Goal: Find specific page/section: Find specific page/section

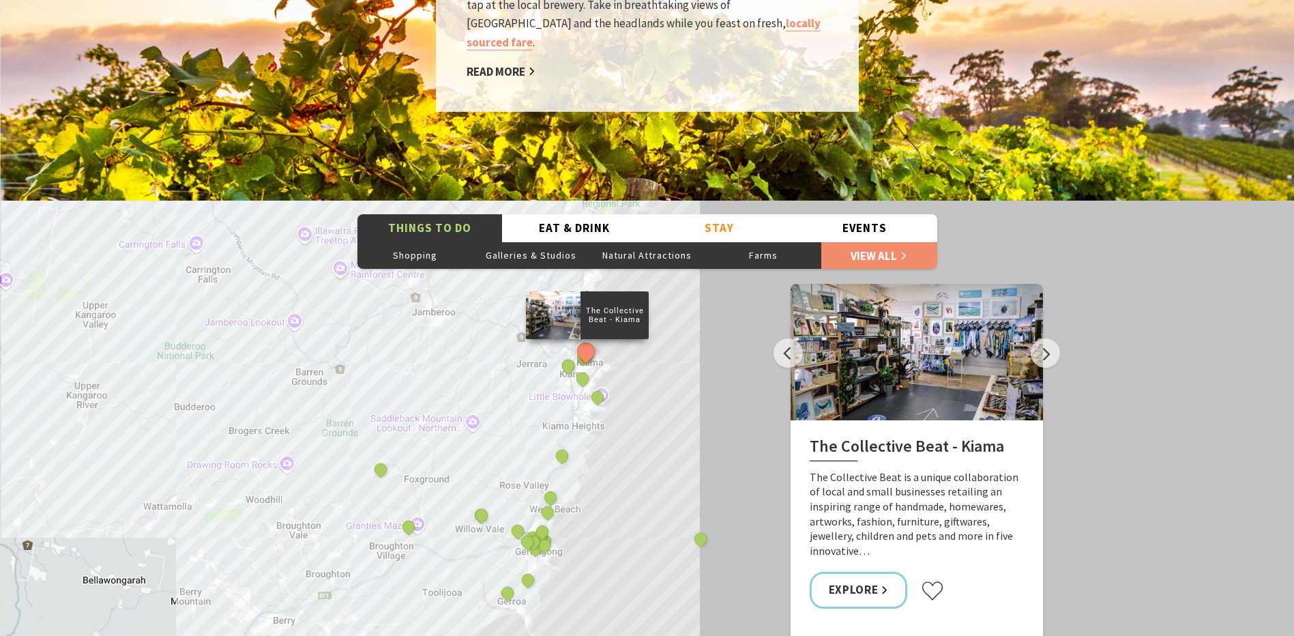
scroll to position [2251, 0]
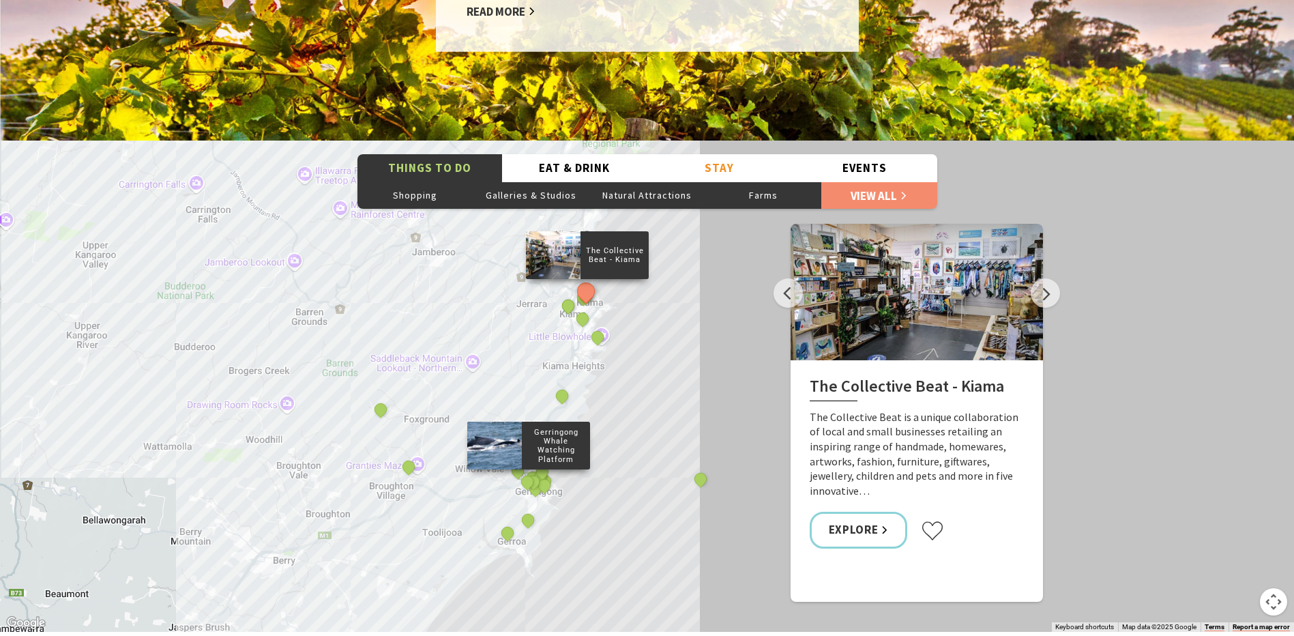
click at [535, 473] on div "Gerringong Whale Watching Platform" at bounding box center [528, 483] width 20 height 20
click at [533, 469] on button "See detail about Bead Shack" at bounding box center [532, 481] width 25 height 25
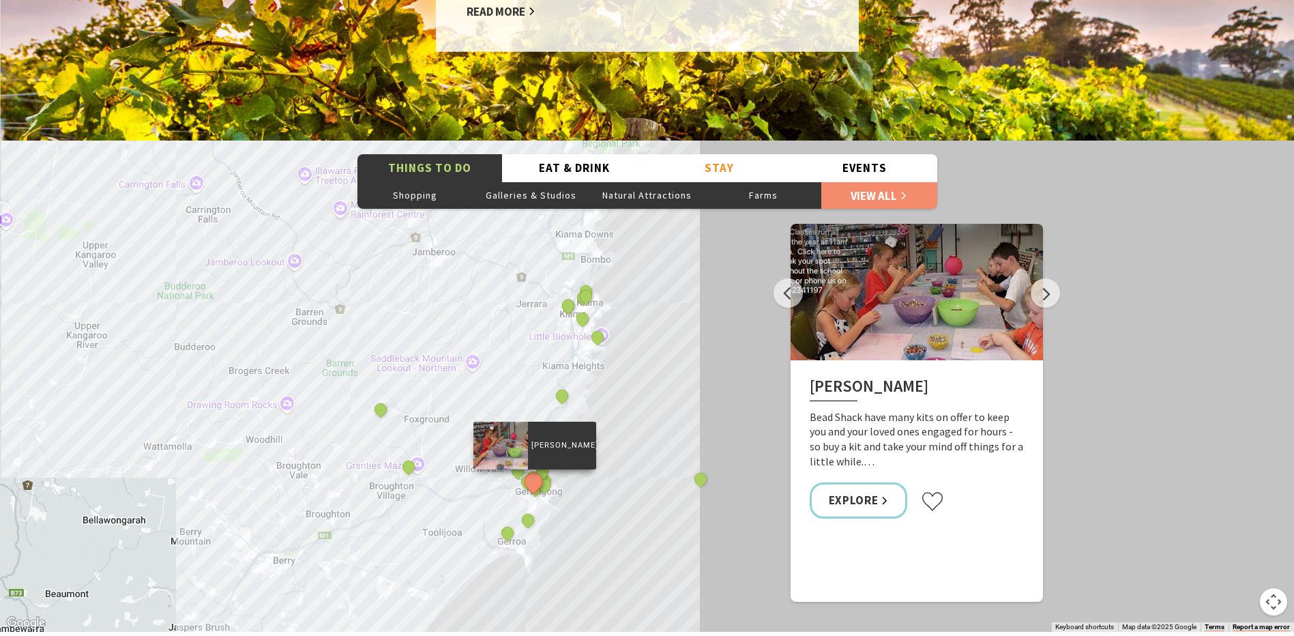
click at [533, 469] on button "See detail about Bead Shack" at bounding box center [532, 481] width 25 height 25
click at [525, 469] on button "See detail about Bead Shack" at bounding box center [532, 481] width 25 height 25
click at [523, 473] on div "Gerringong Whale Watching Platform" at bounding box center [528, 483] width 20 height 20
click at [548, 472] on button "See detail about Gerringong RSL sub-branch ANZAC Memorial" at bounding box center [543, 484] width 25 height 25
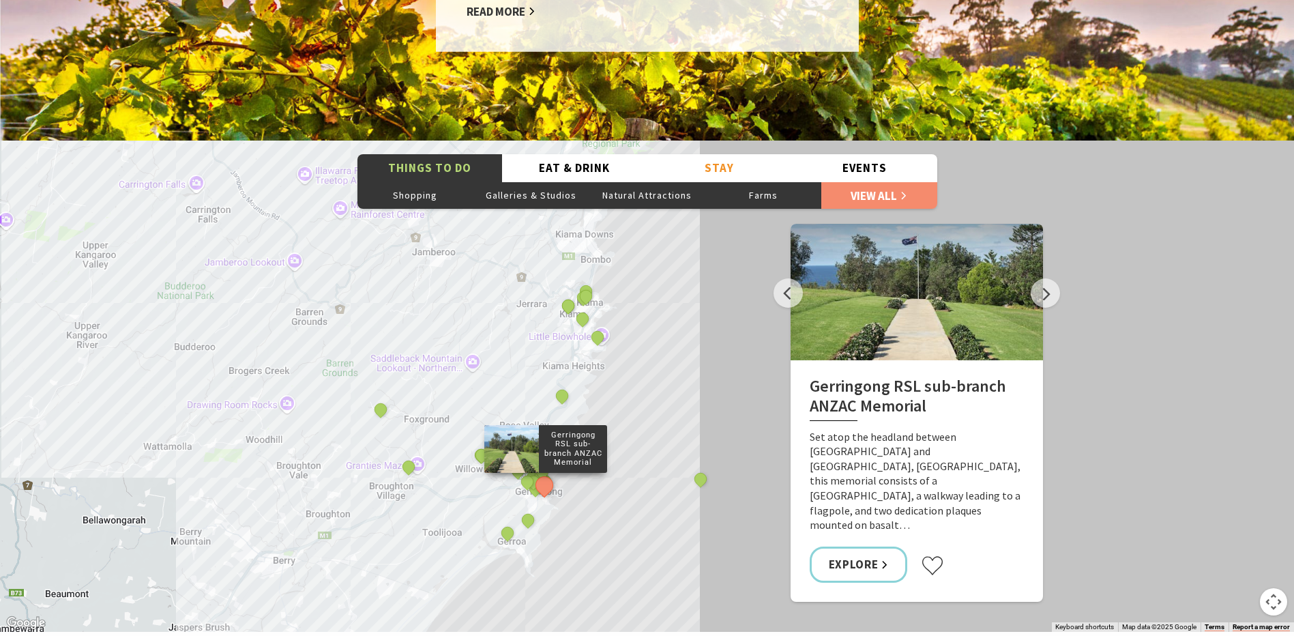
click at [546, 447] on div "Gerringong RSL sub-branch ANZAC Memorial" at bounding box center [545, 449] width 123 height 48
click at [1048, 278] on button "Next" at bounding box center [1045, 292] width 29 height 29
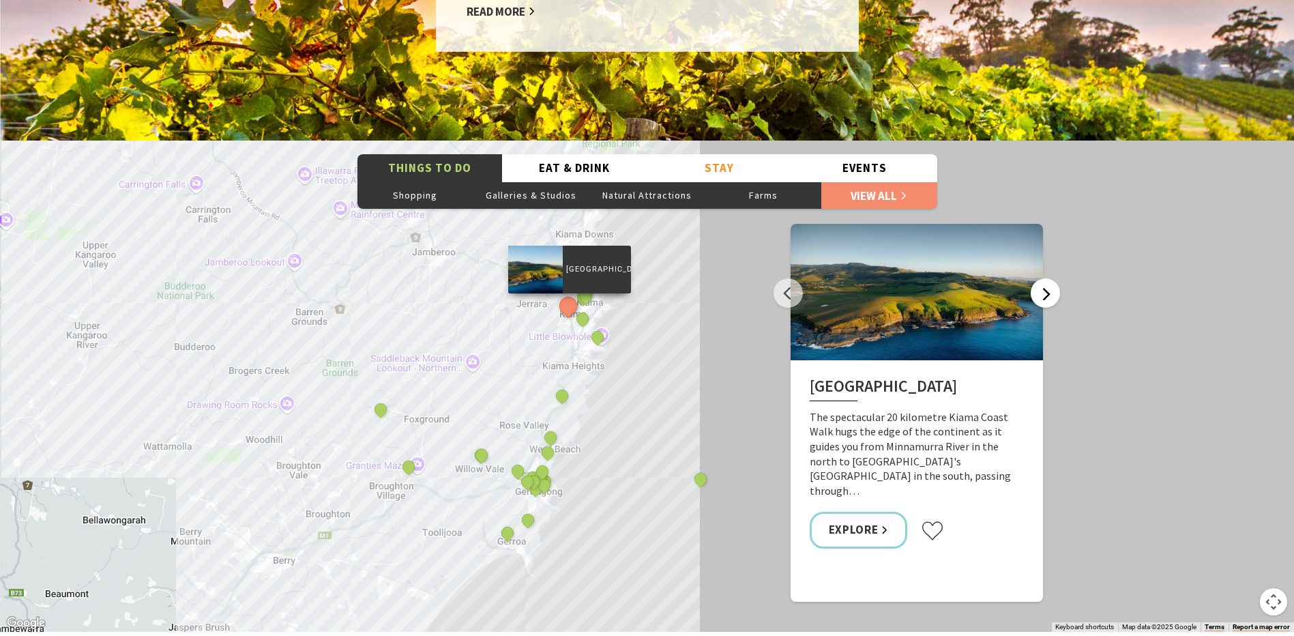
click at [1048, 278] on button "Next" at bounding box center [1045, 292] width 29 height 29
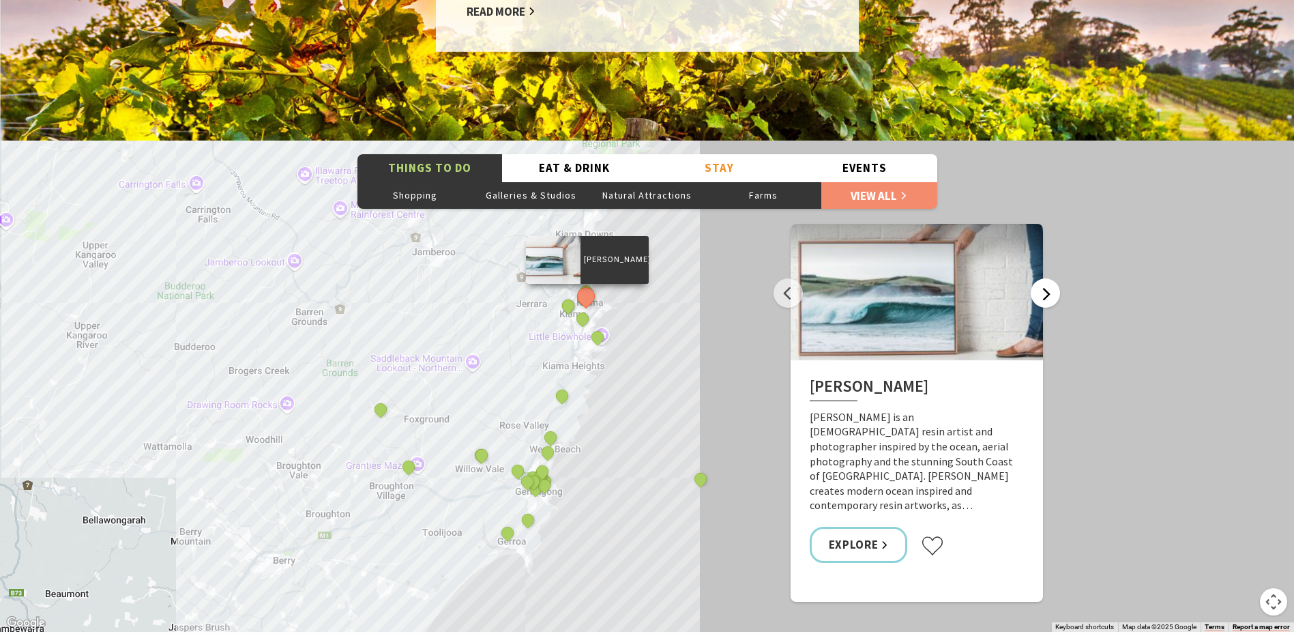
click at [1048, 278] on button "Next" at bounding box center [1045, 292] width 29 height 29
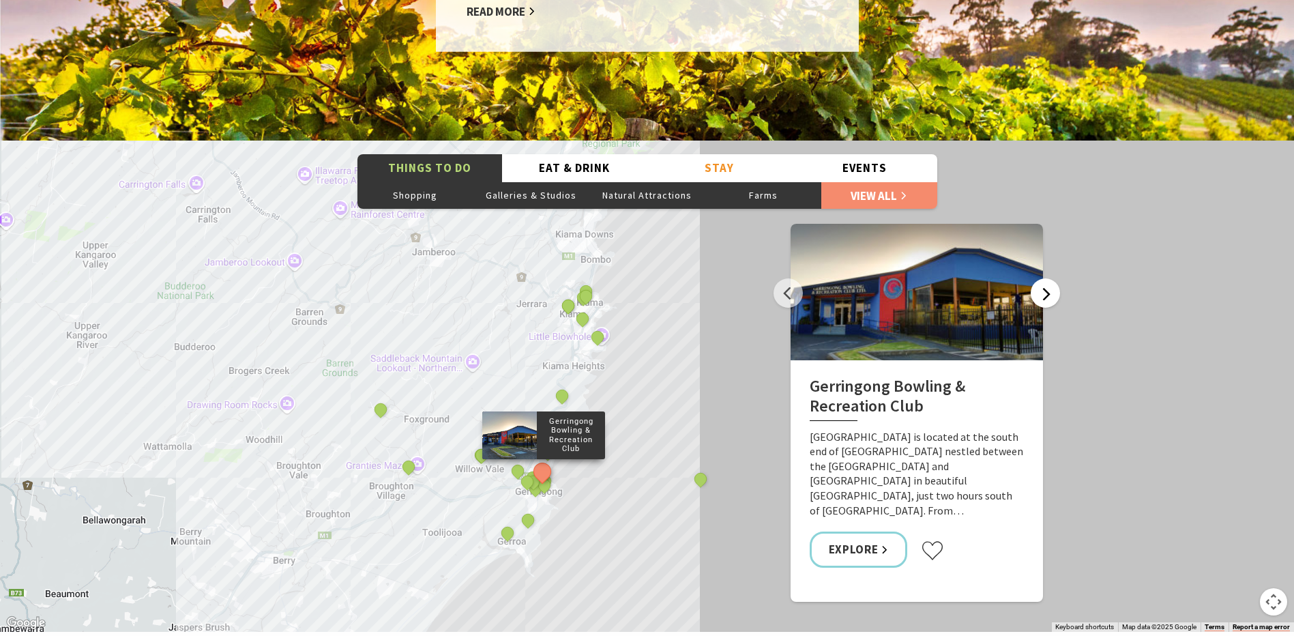
click at [1048, 278] on button "Next" at bounding box center [1045, 292] width 29 height 29
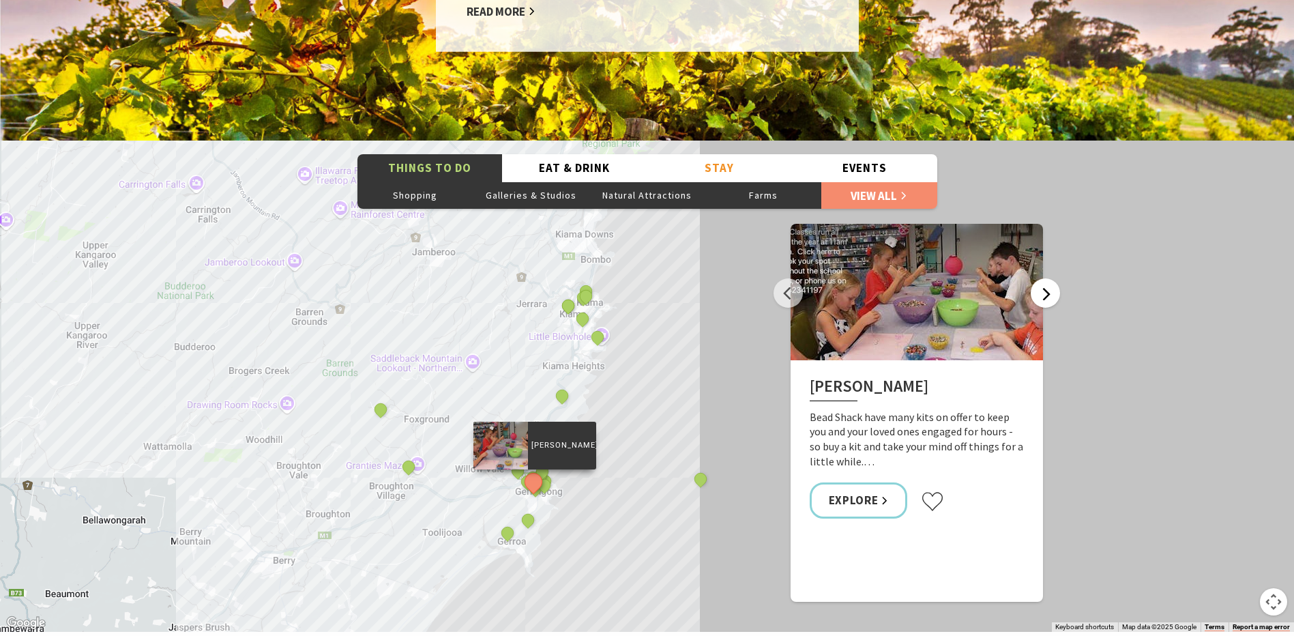
click at [1048, 278] on button "Next" at bounding box center [1045, 292] width 29 height 29
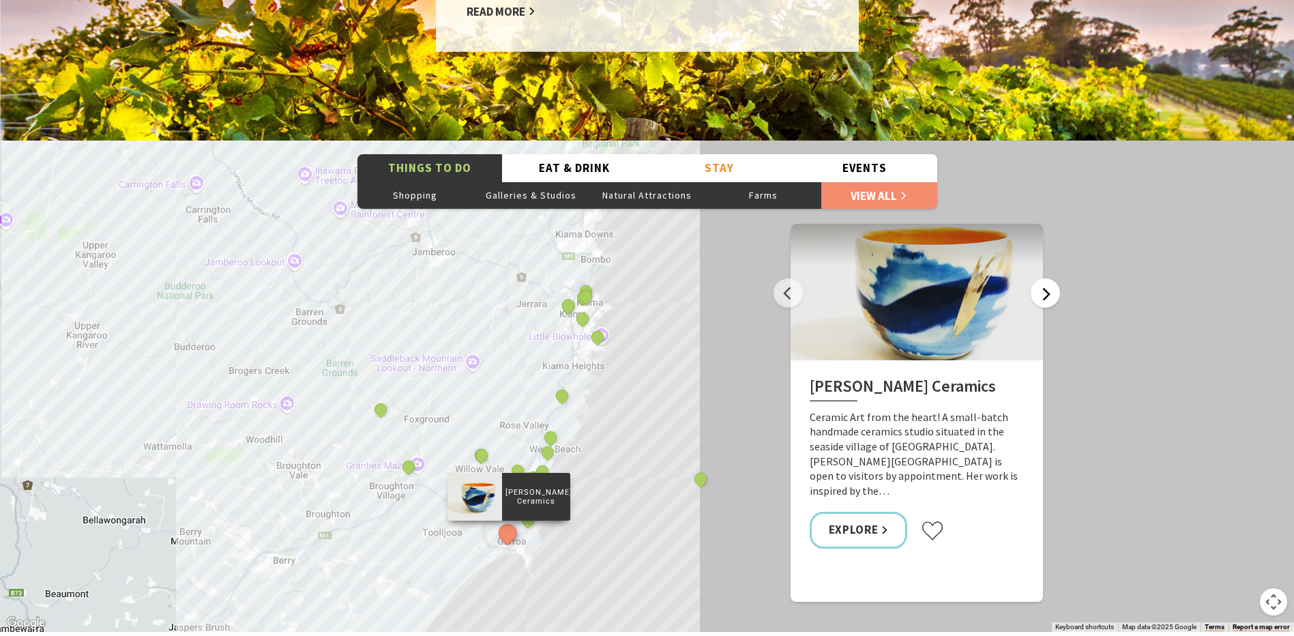
click at [1048, 278] on button "Next" at bounding box center [1045, 292] width 29 height 29
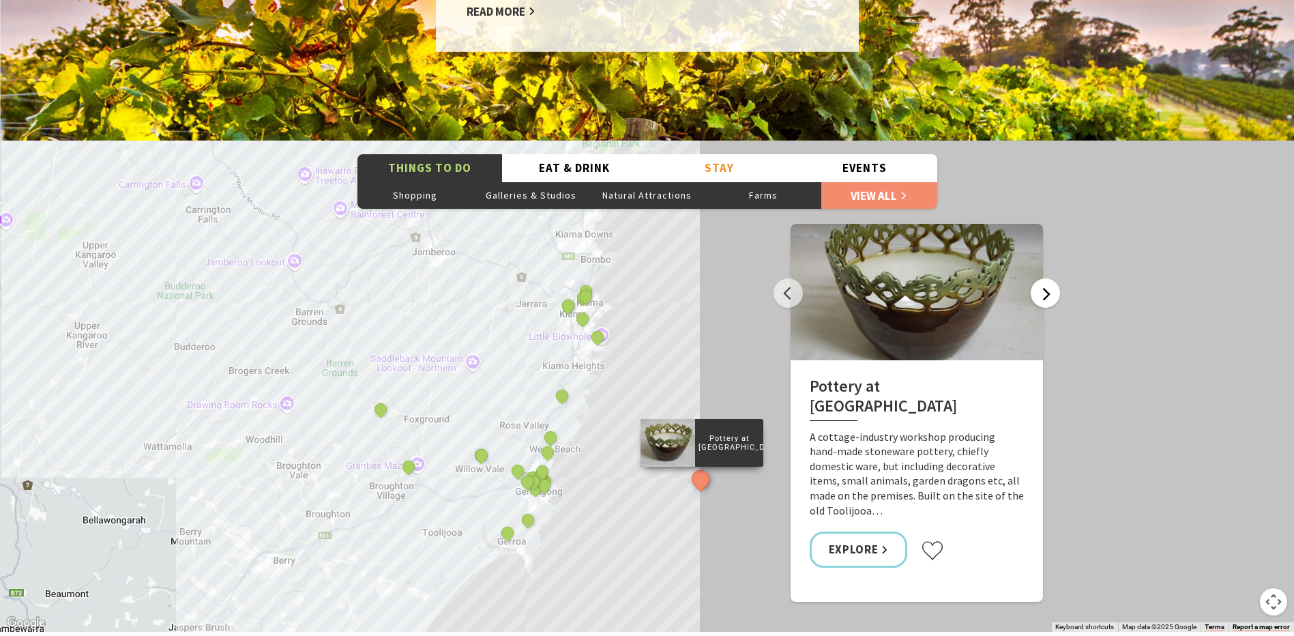
click at [1048, 278] on button "Next" at bounding box center [1045, 292] width 29 height 29
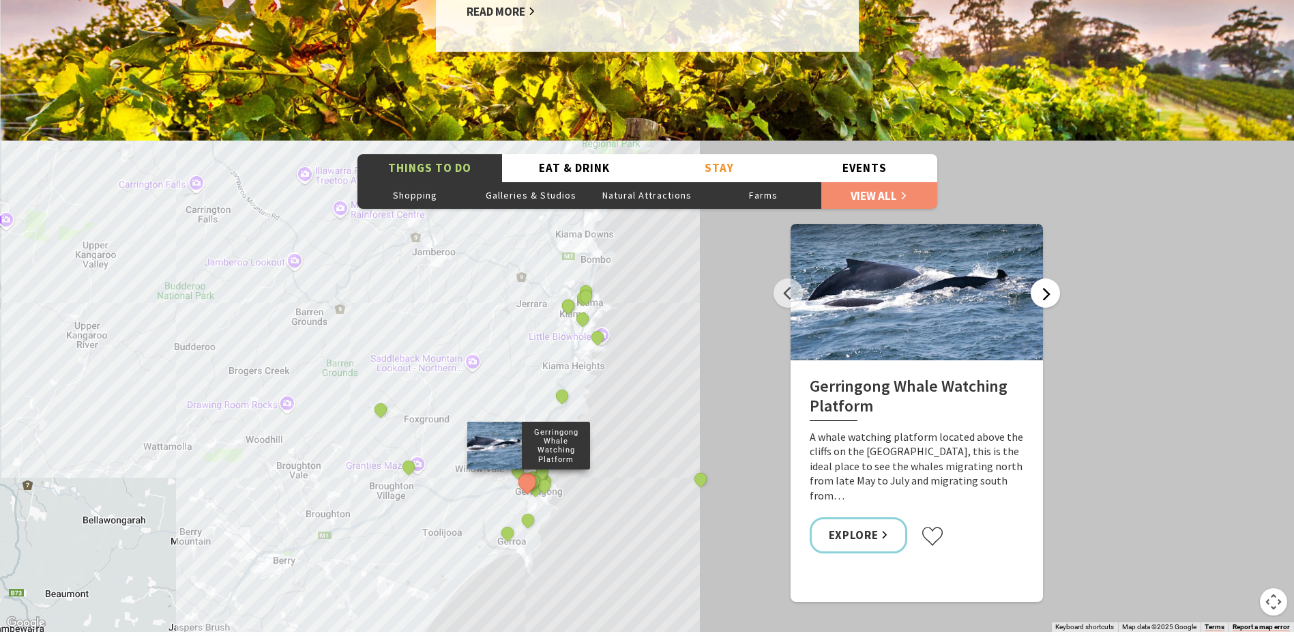
click at [1048, 278] on button "Next" at bounding box center [1045, 292] width 29 height 29
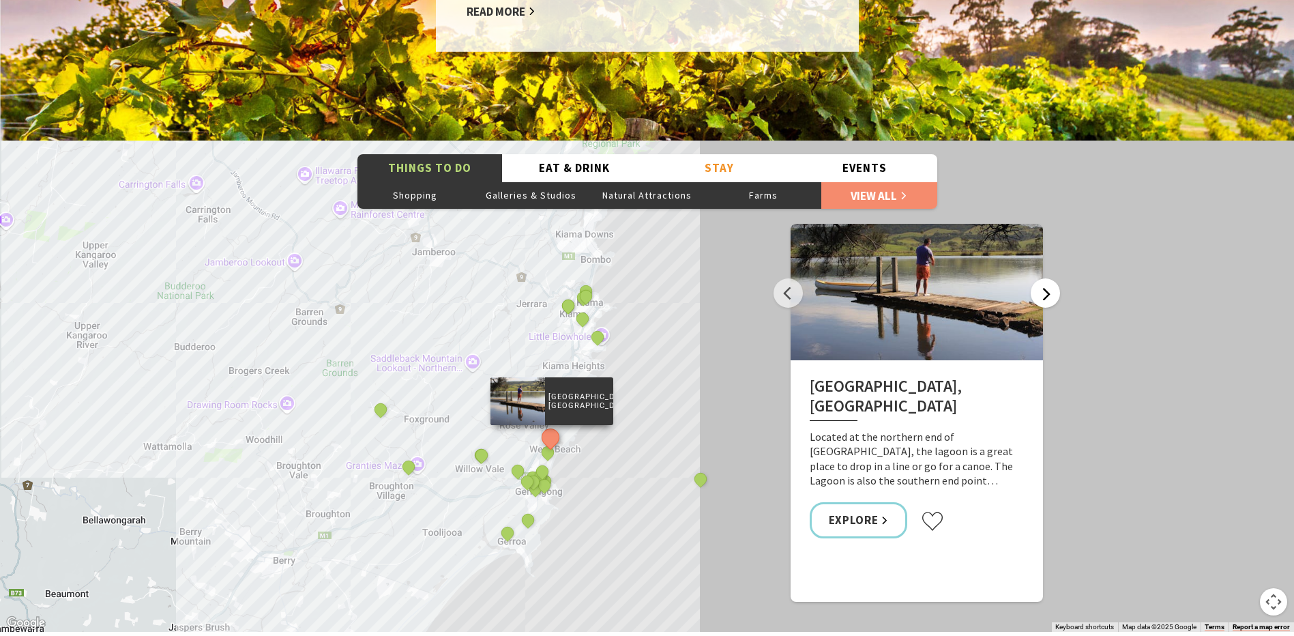
click at [1048, 278] on button "Next" at bounding box center [1045, 292] width 29 height 29
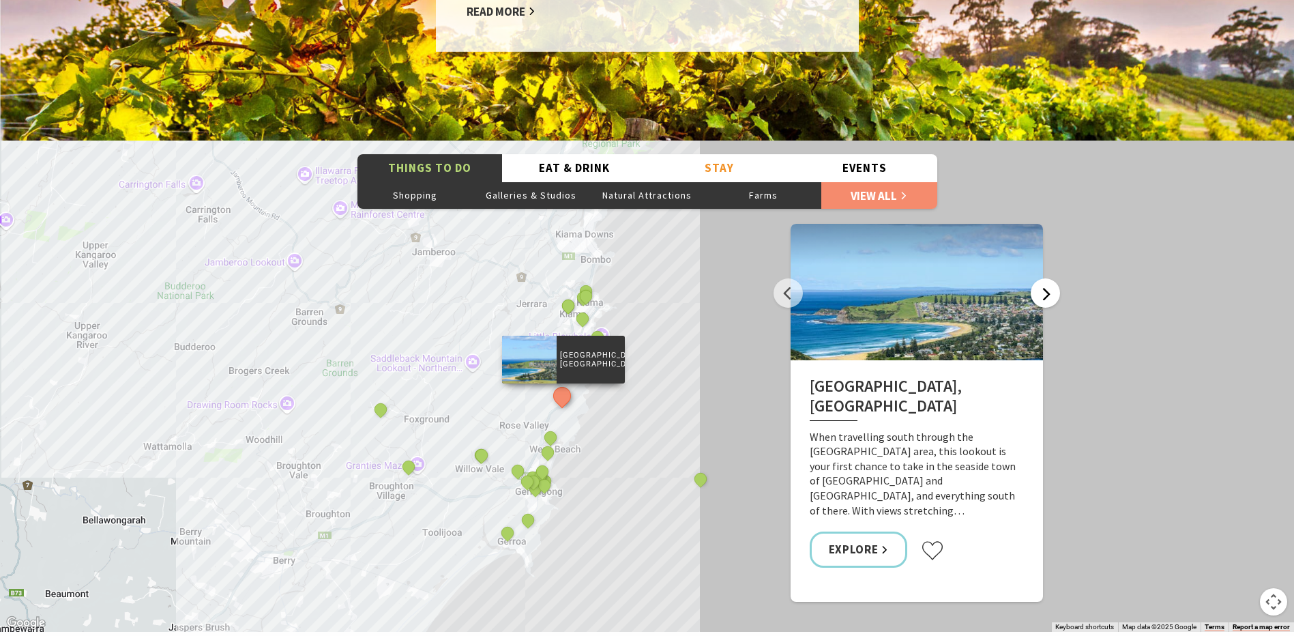
click at [1048, 278] on button "Next" at bounding box center [1045, 292] width 29 height 29
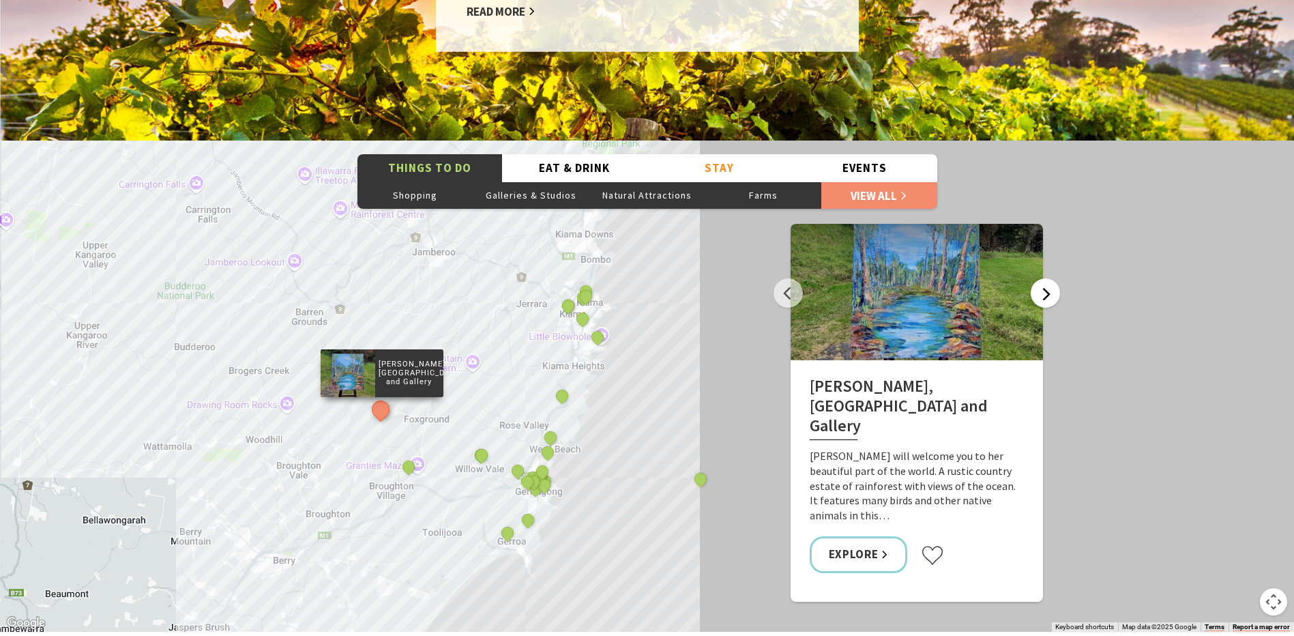
click at [1048, 278] on button "Next" at bounding box center [1045, 292] width 29 height 29
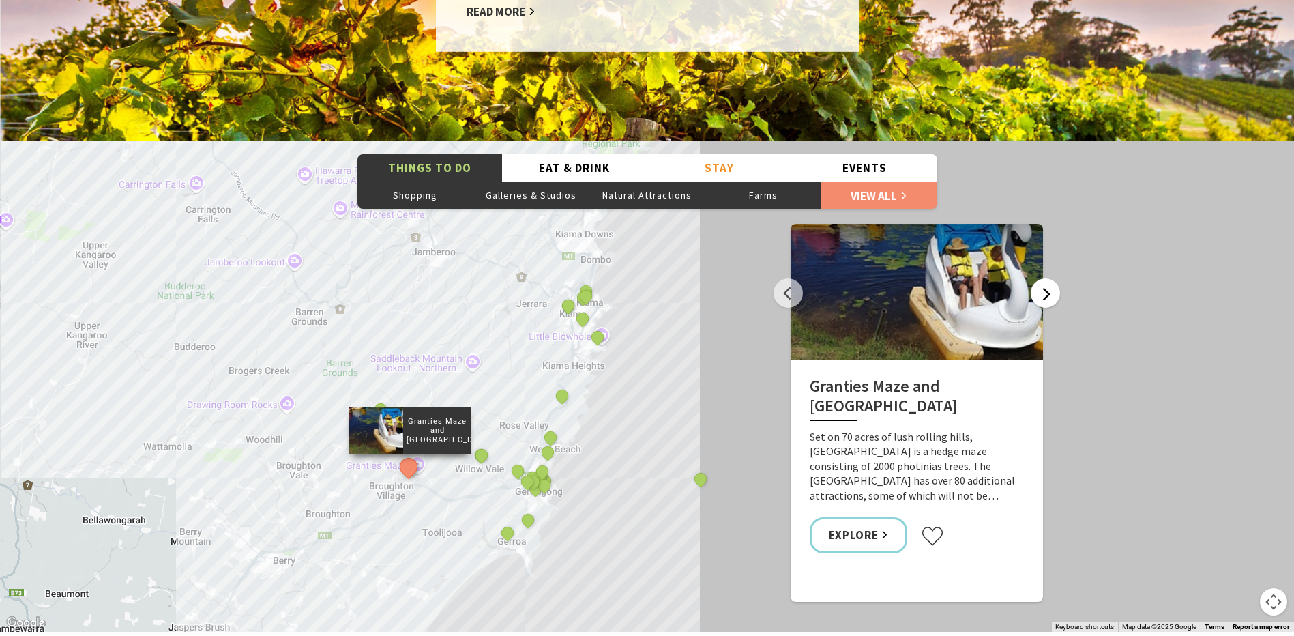
click at [1048, 278] on button "Next" at bounding box center [1045, 292] width 29 height 29
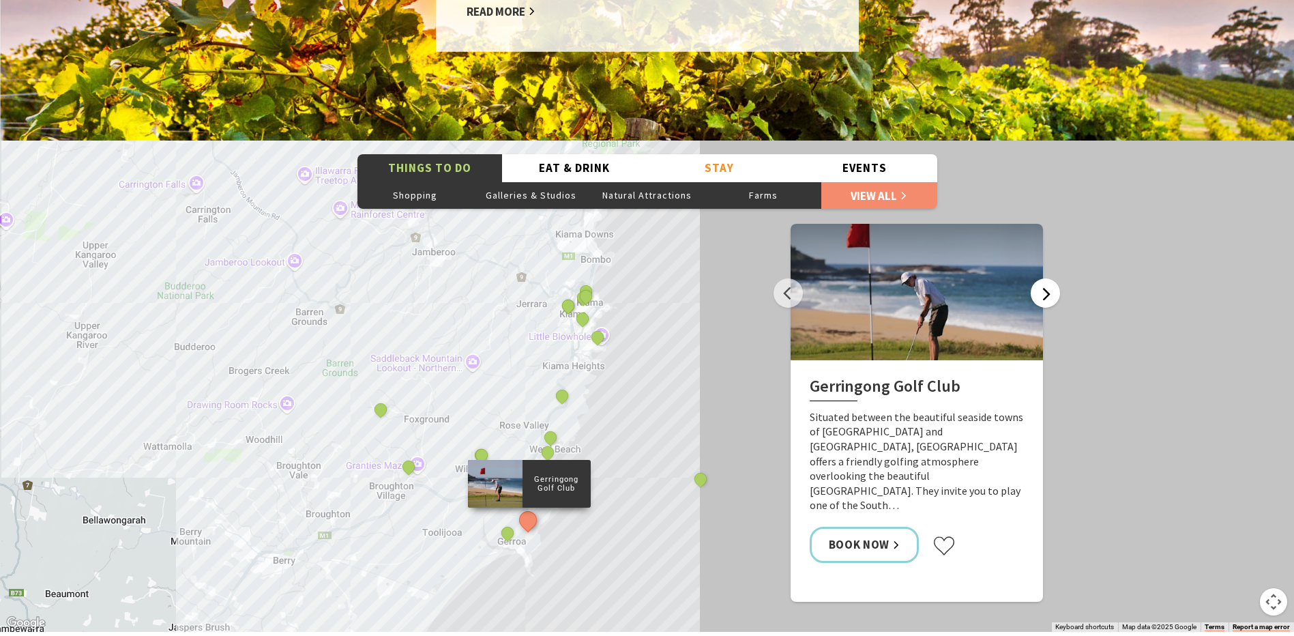
click at [1048, 278] on button "Next" at bounding box center [1045, 292] width 29 height 29
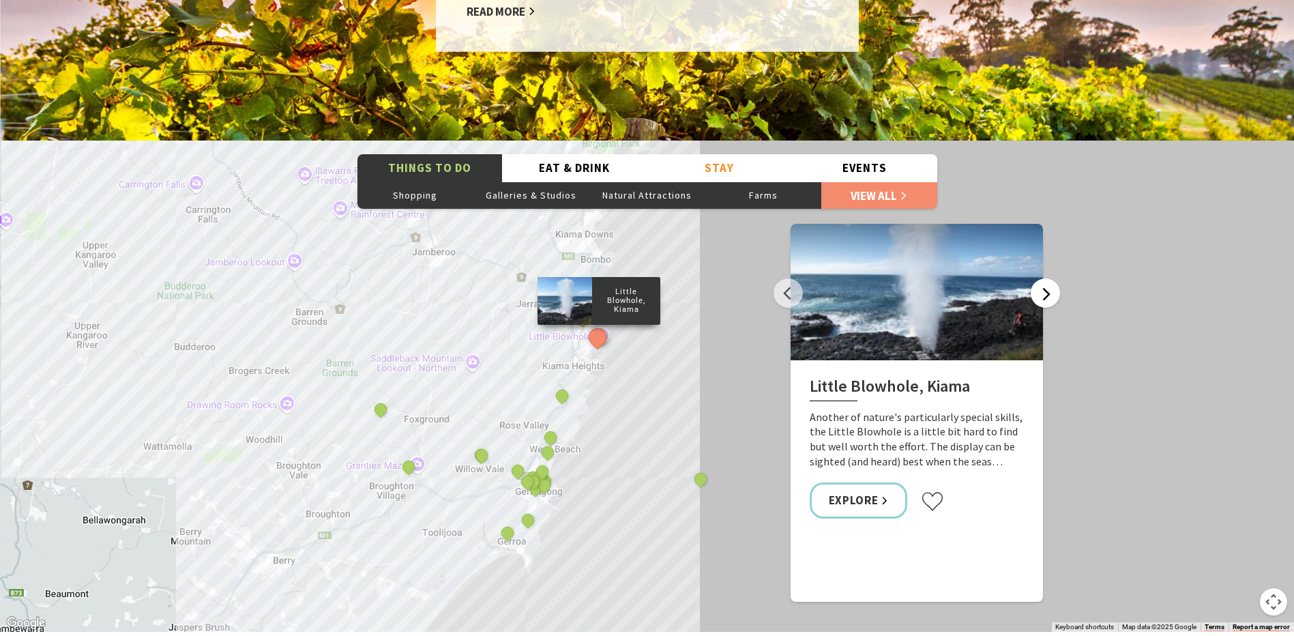
click at [1048, 278] on button "Next" at bounding box center [1045, 292] width 29 height 29
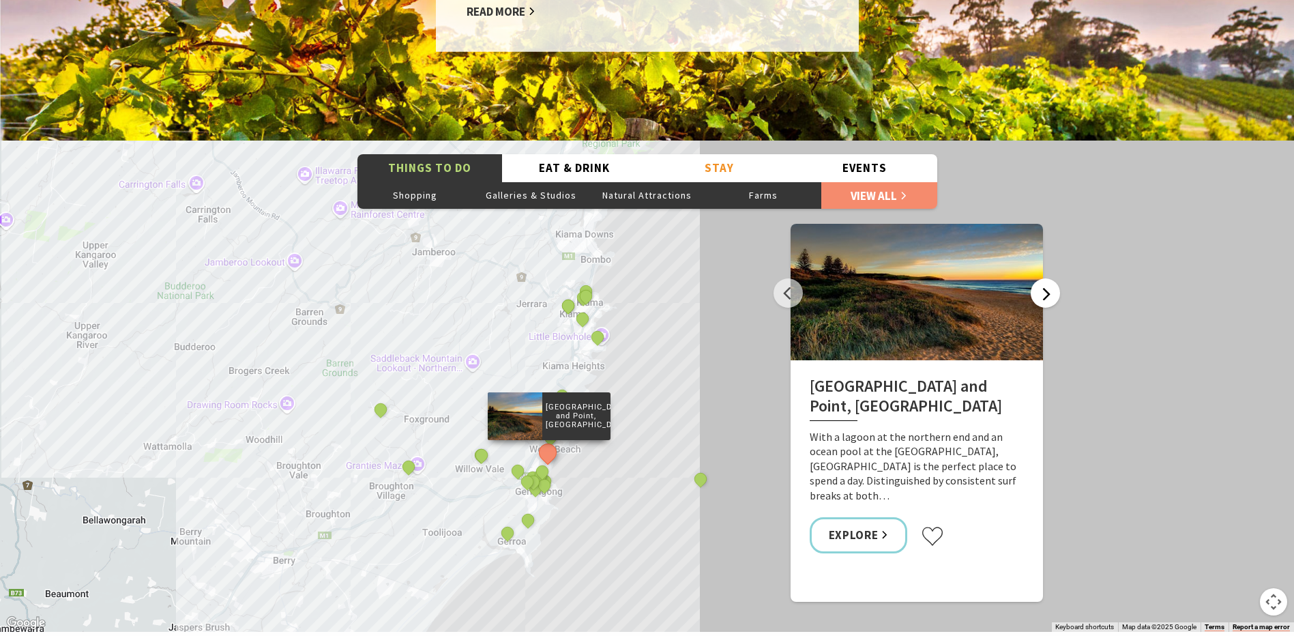
click at [1048, 278] on button "Next" at bounding box center [1045, 292] width 29 height 29
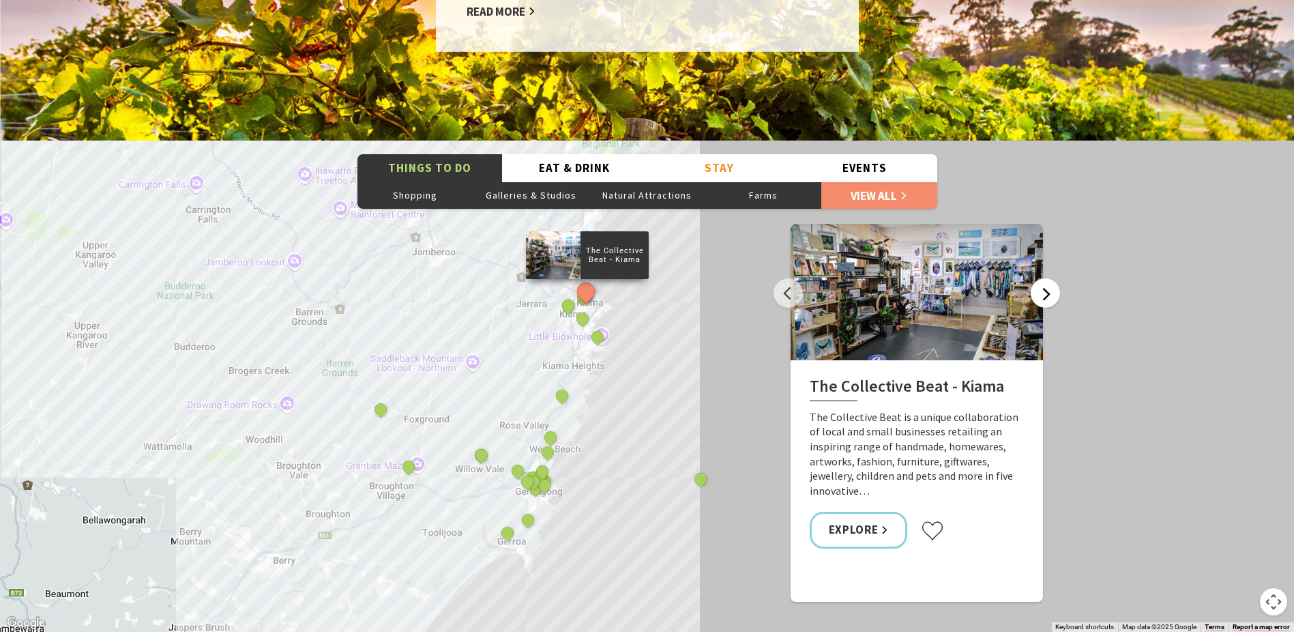
click at [1048, 278] on button "Next" at bounding box center [1045, 292] width 29 height 29
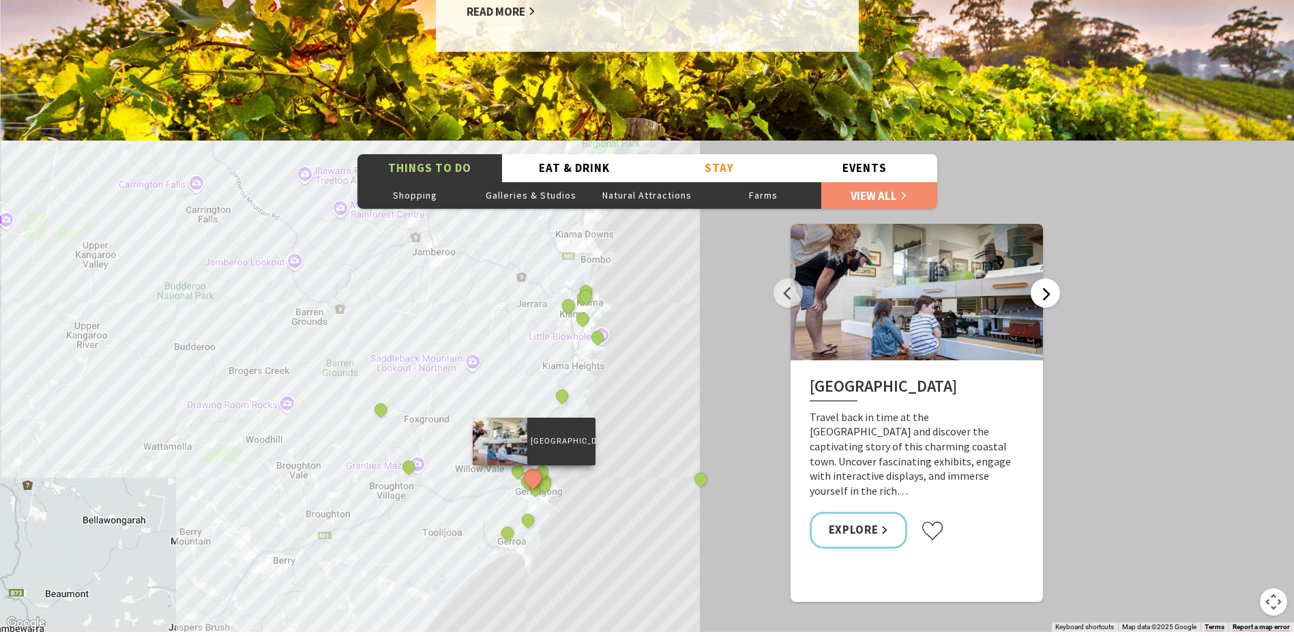
click at [1048, 278] on button "Next" at bounding box center [1045, 292] width 29 height 29
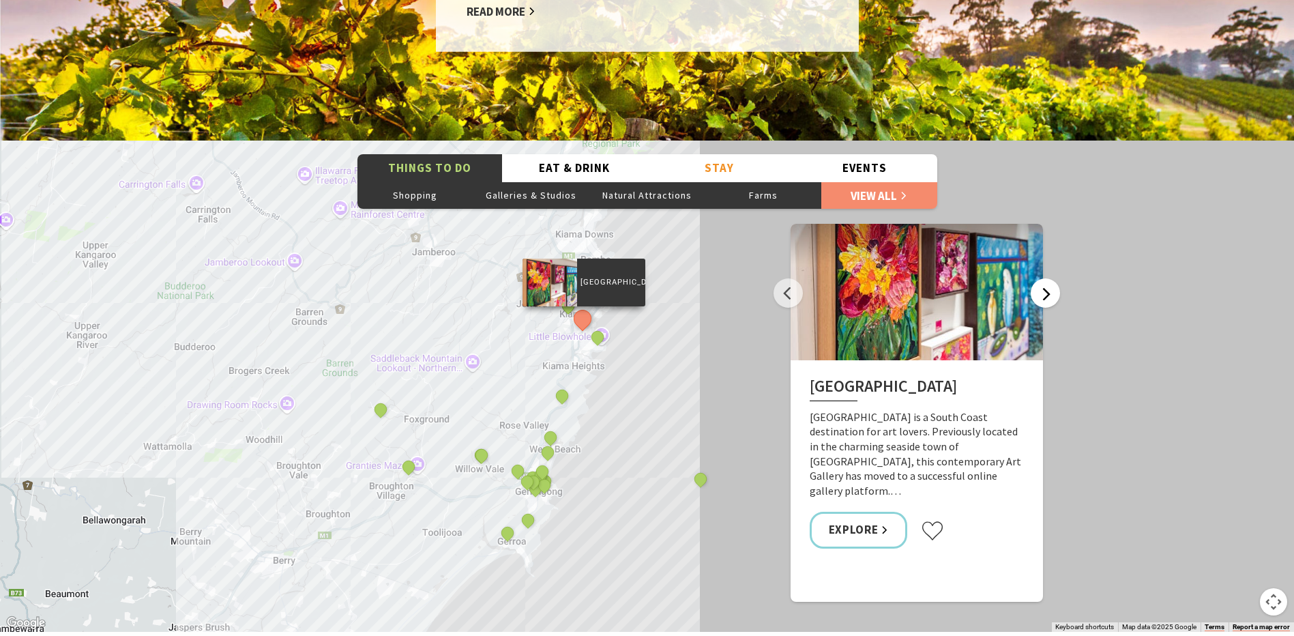
click at [1048, 278] on button "Next" at bounding box center [1045, 292] width 29 height 29
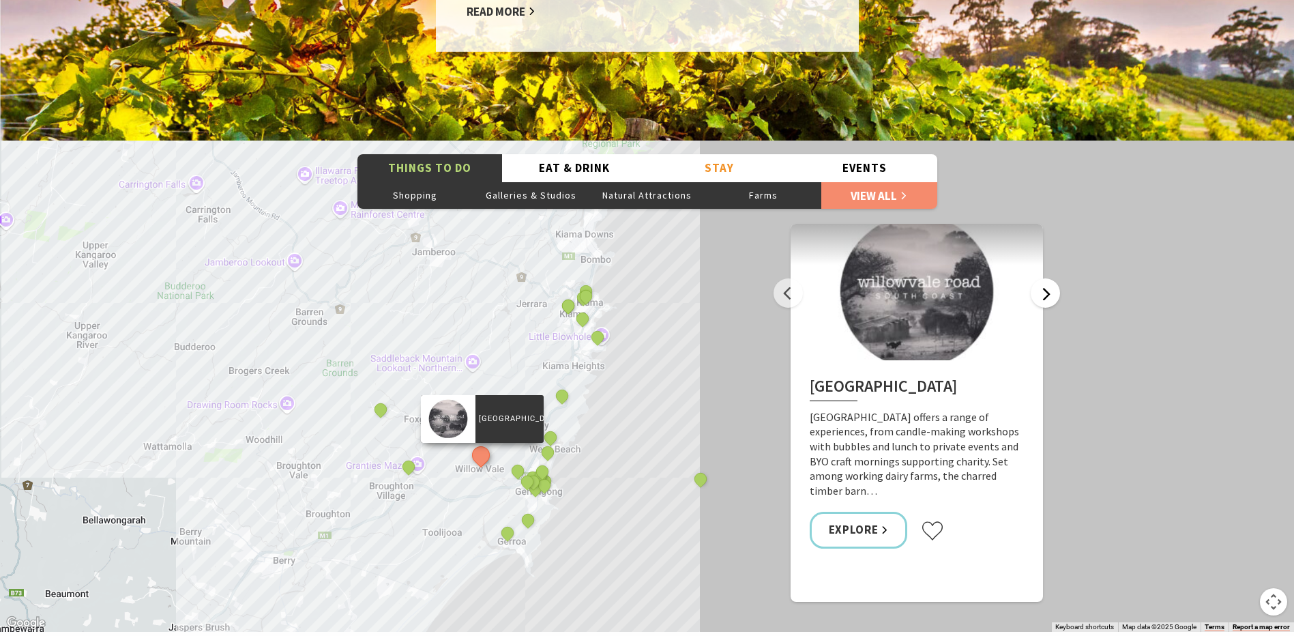
click at [1048, 278] on button "Next" at bounding box center [1045, 292] width 29 height 29
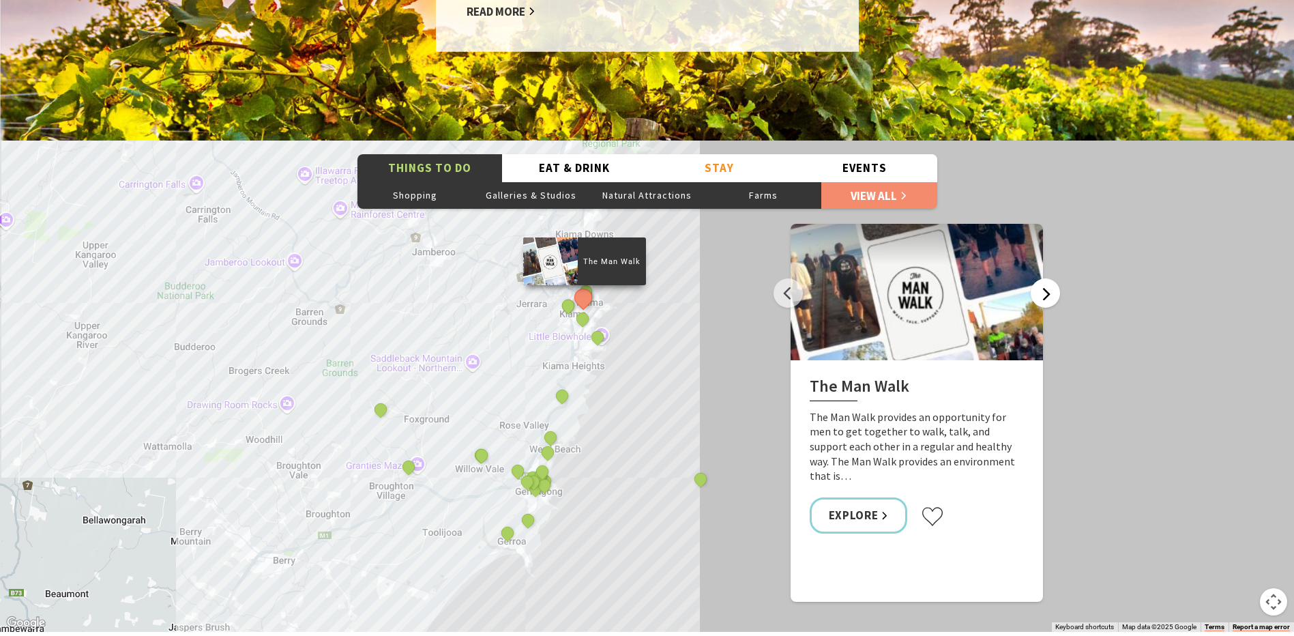
click at [1048, 278] on button "Next" at bounding box center [1045, 292] width 29 height 29
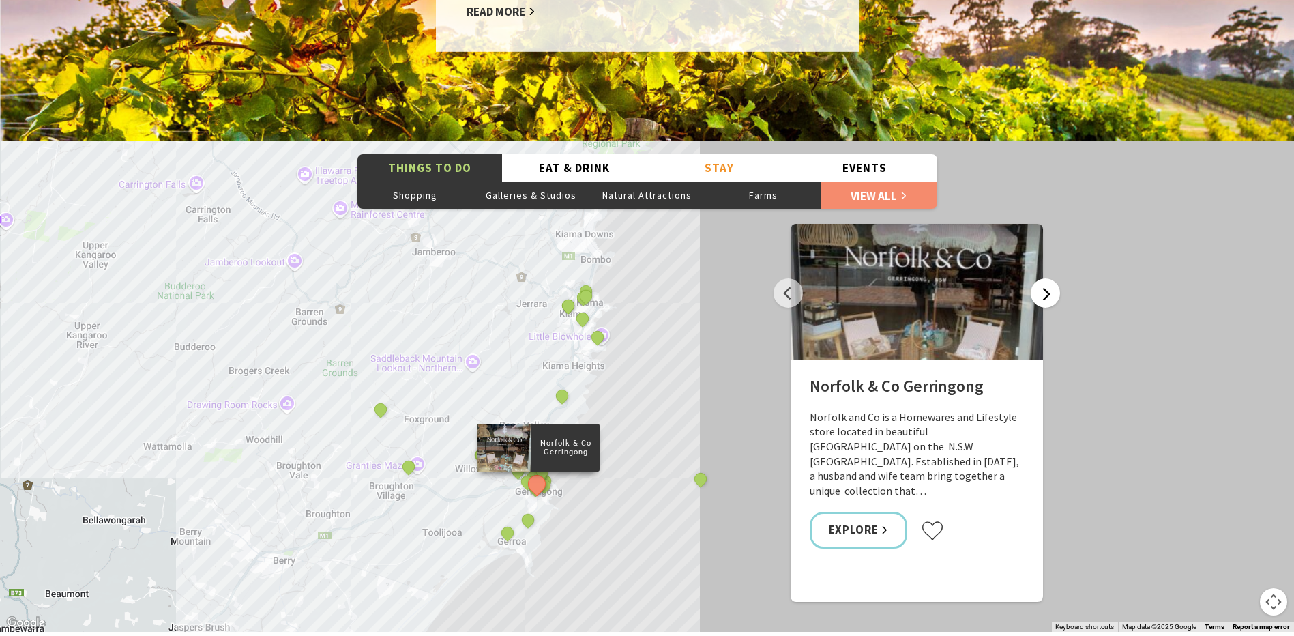
click at [1048, 278] on button "Next" at bounding box center [1045, 292] width 29 height 29
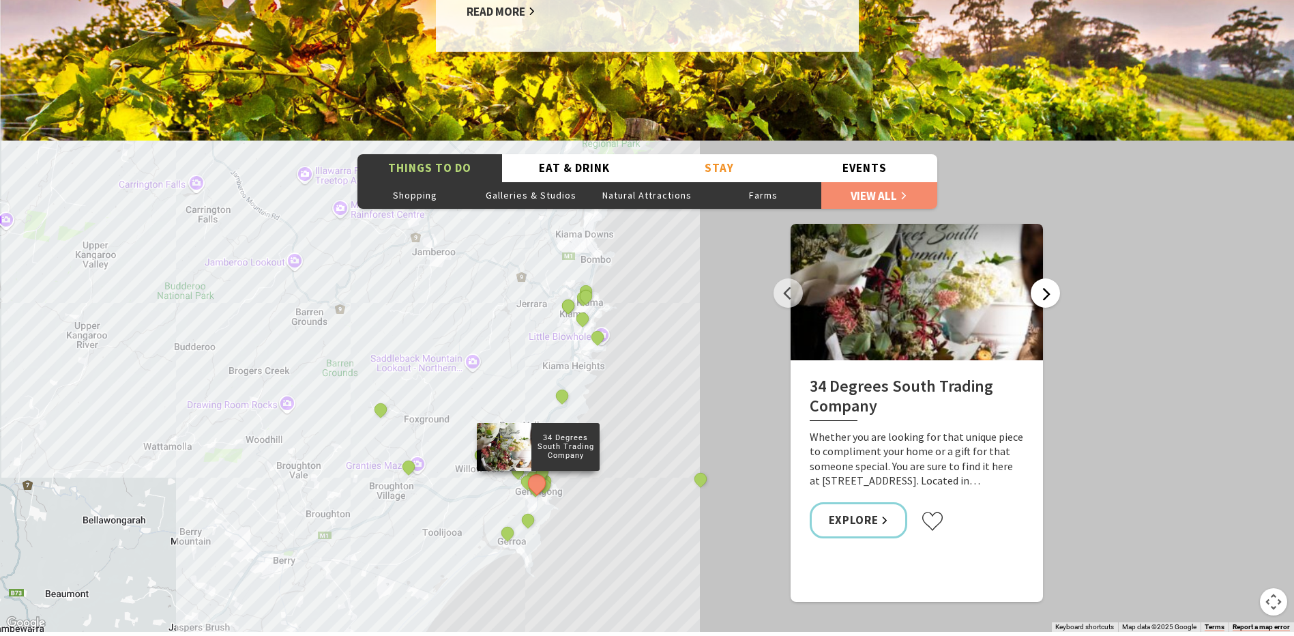
click at [1048, 278] on button "Next" at bounding box center [1045, 292] width 29 height 29
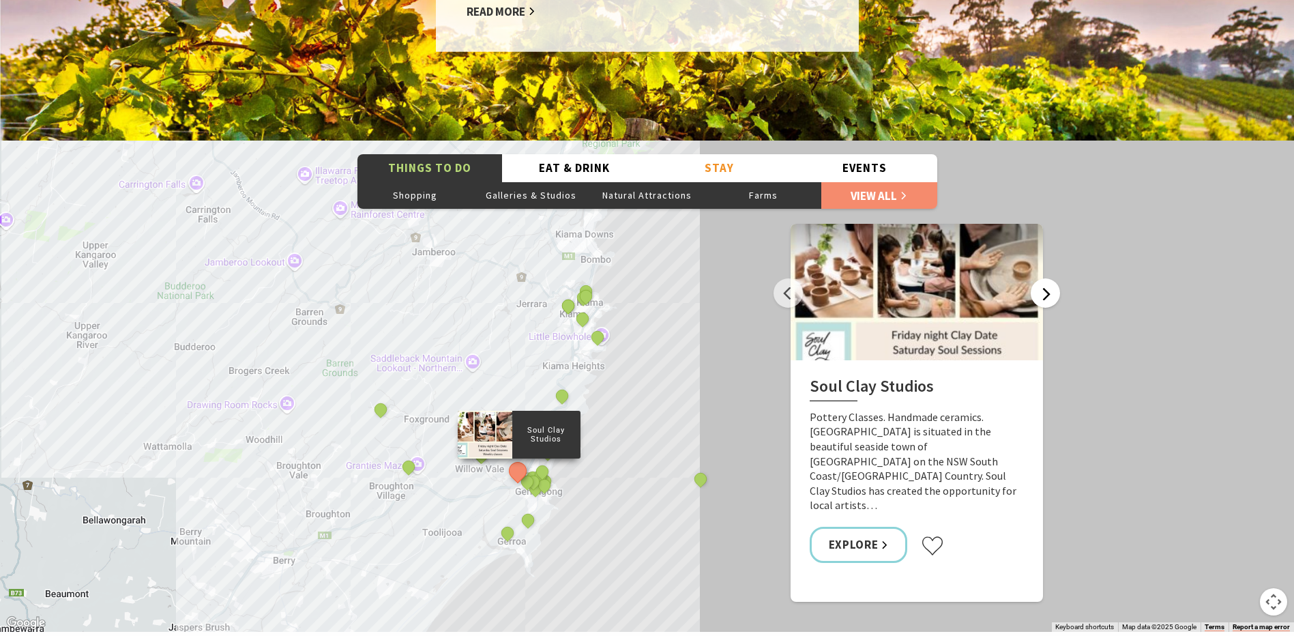
click at [1048, 278] on button "Next" at bounding box center [1045, 292] width 29 height 29
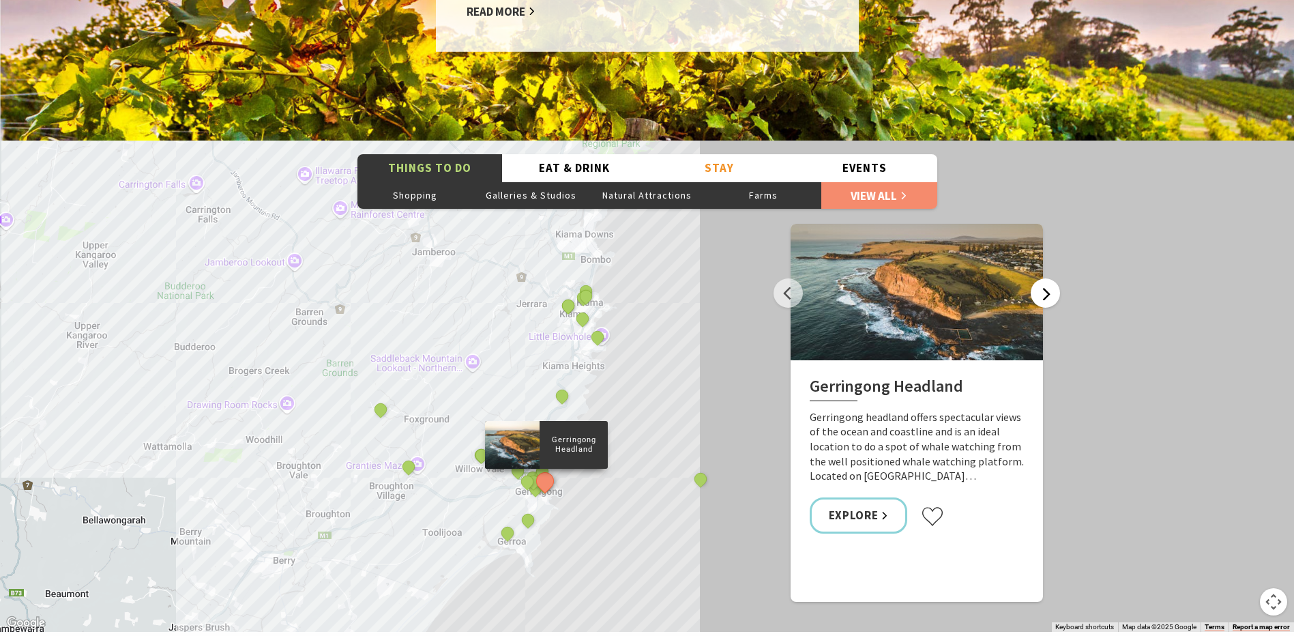
click at [1048, 278] on button "Next" at bounding box center [1045, 292] width 29 height 29
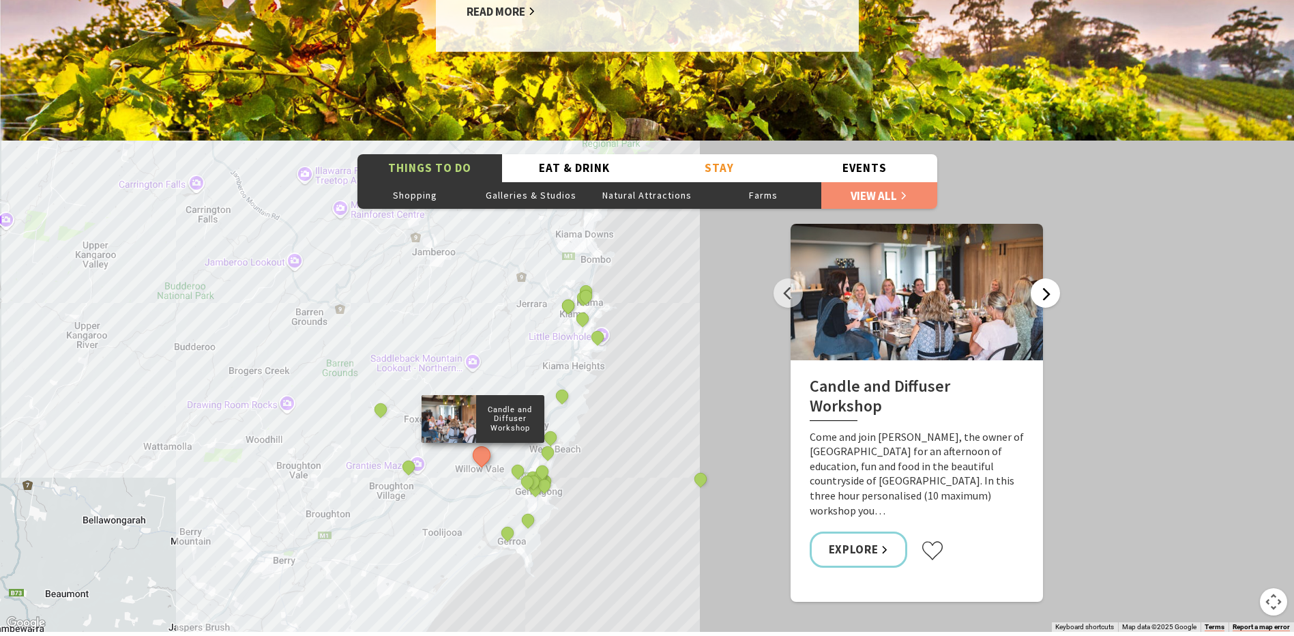
click at [1048, 278] on button "Next" at bounding box center [1045, 292] width 29 height 29
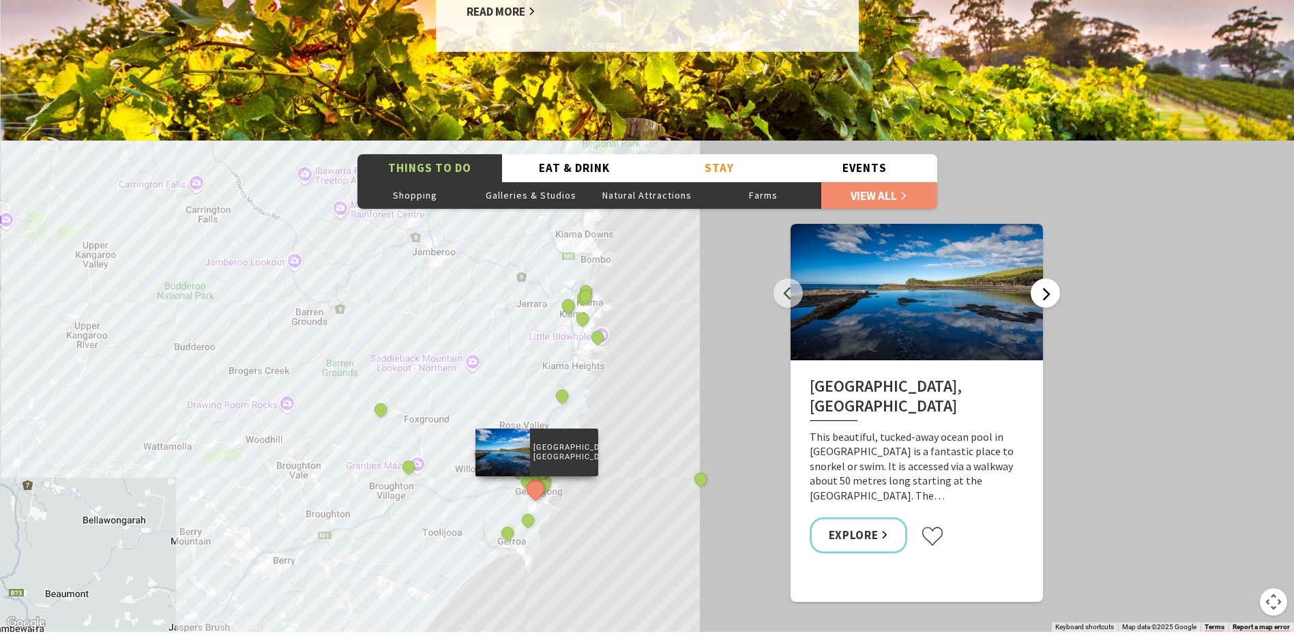
click at [1048, 278] on button "Next" at bounding box center [1045, 292] width 29 height 29
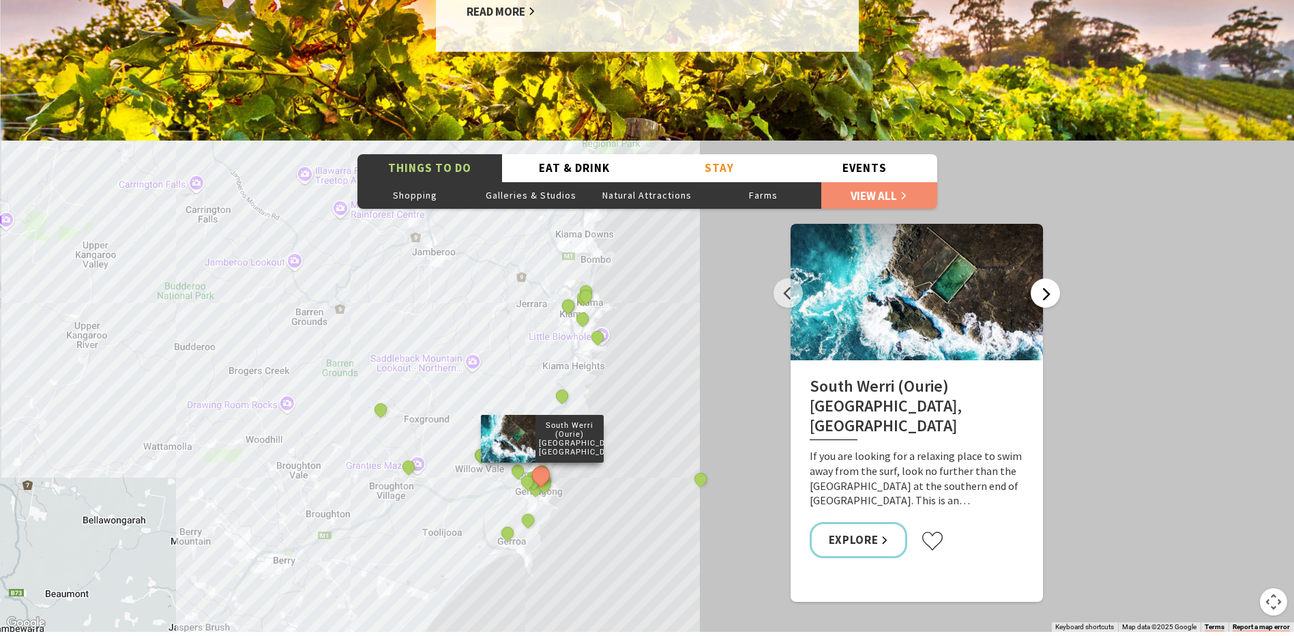
click at [1048, 278] on button "Next" at bounding box center [1045, 292] width 29 height 29
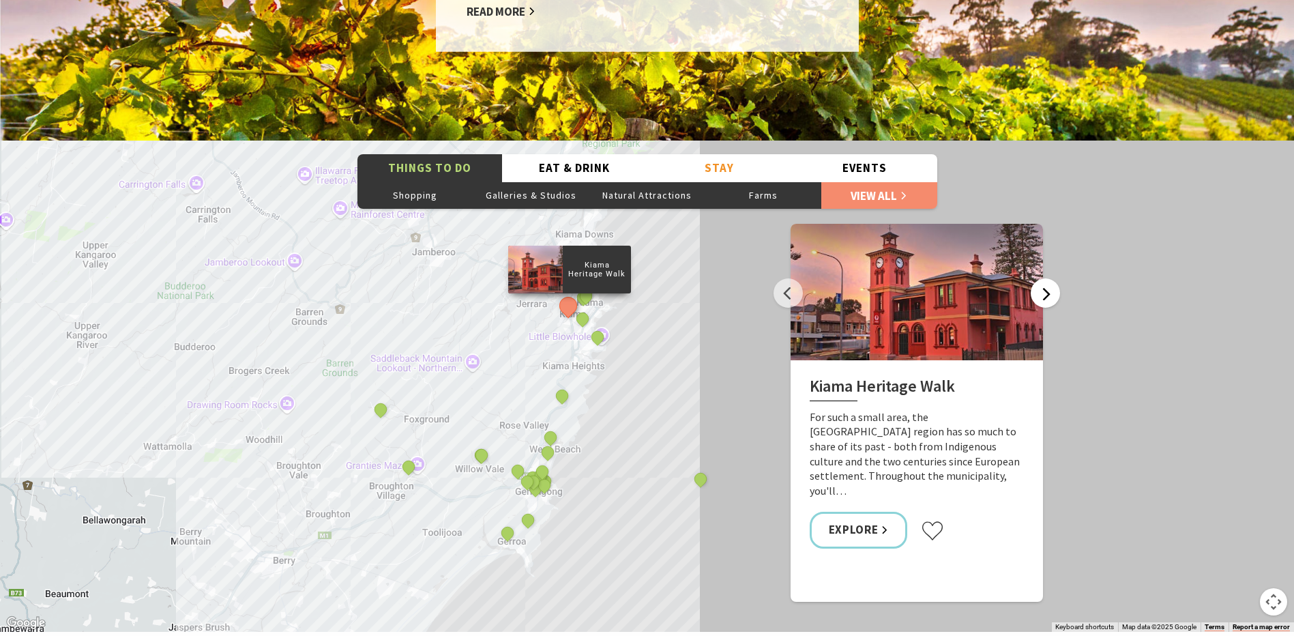
click at [1048, 278] on button "Next" at bounding box center [1045, 292] width 29 height 29
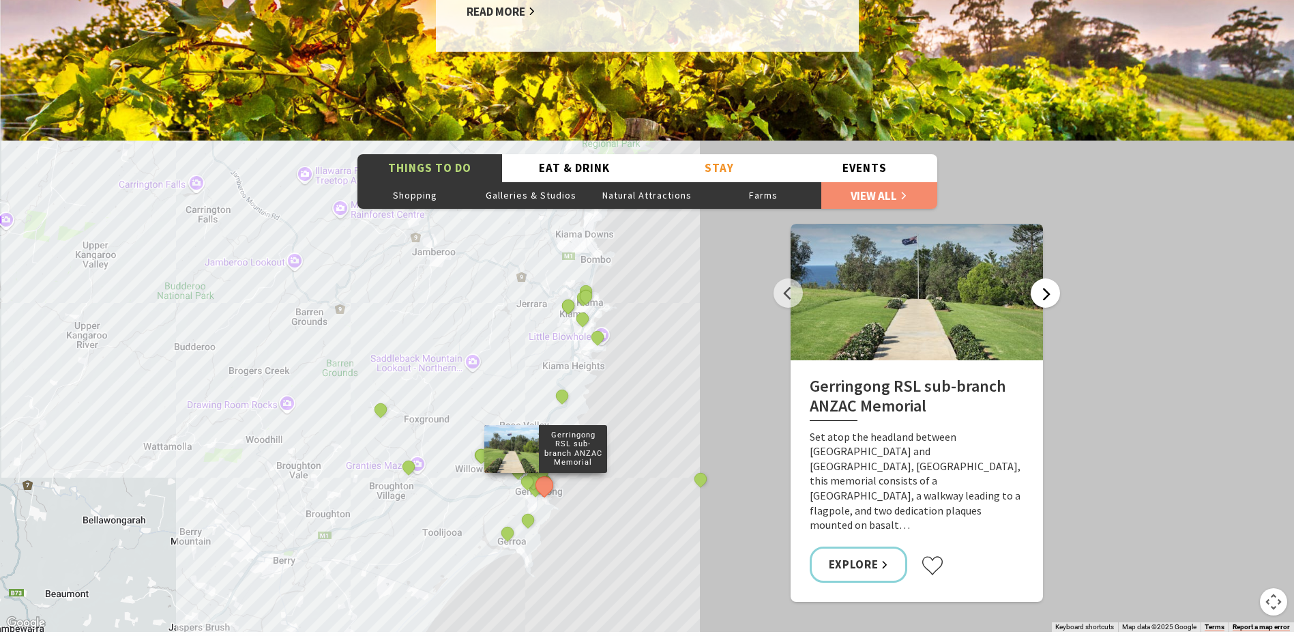
click at [1048, 278] on button "Next" at bounding box center [1045, 292] width 29 height 29
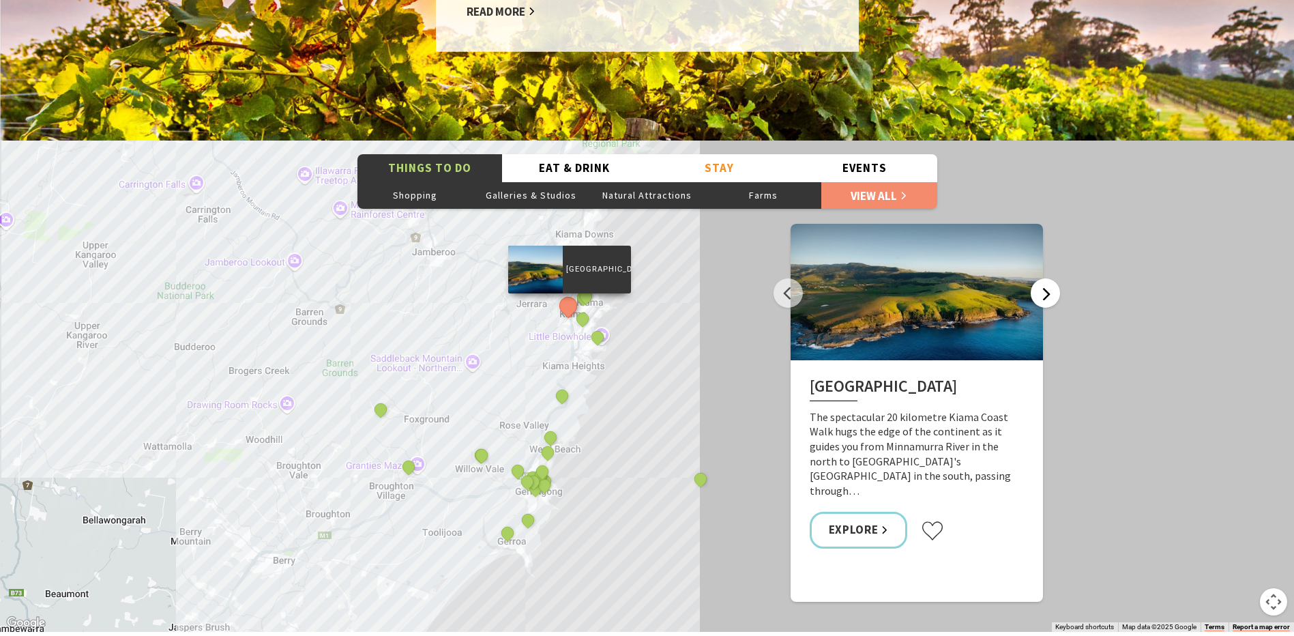
click at [1048, 278] on button "Next" at bounding box center [1045, 292] width 29 height 29
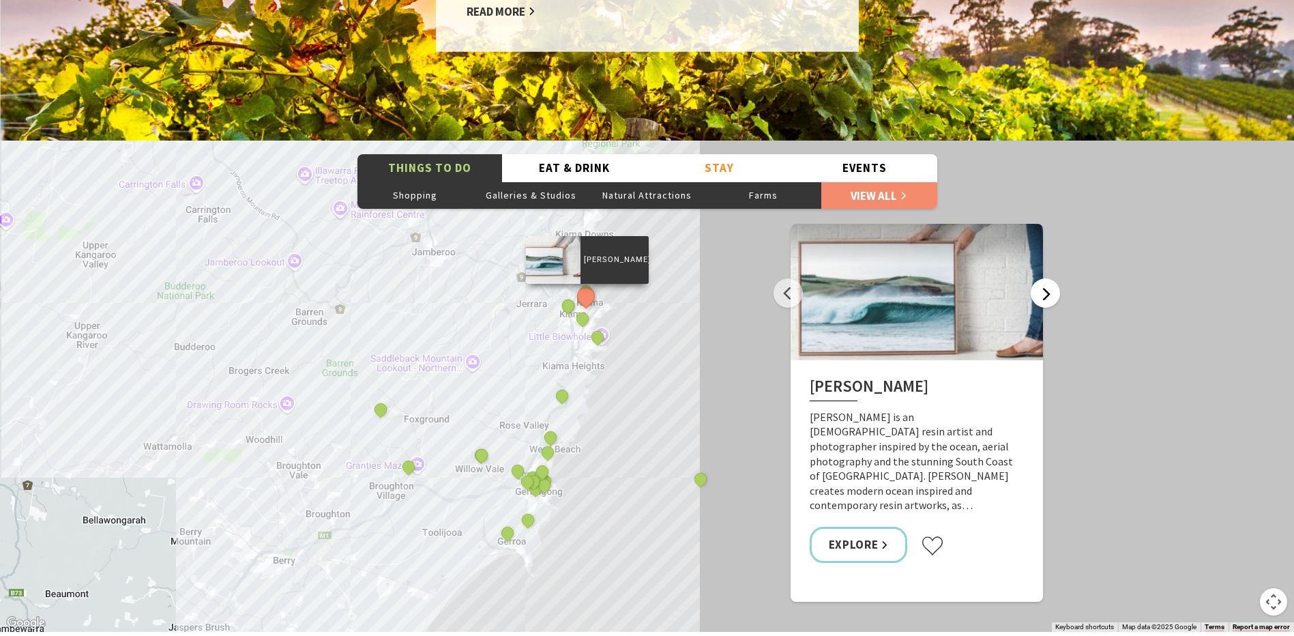
click at [1048, 278] on button "Next" at bounding box center [1045, 292] width 29 height 29
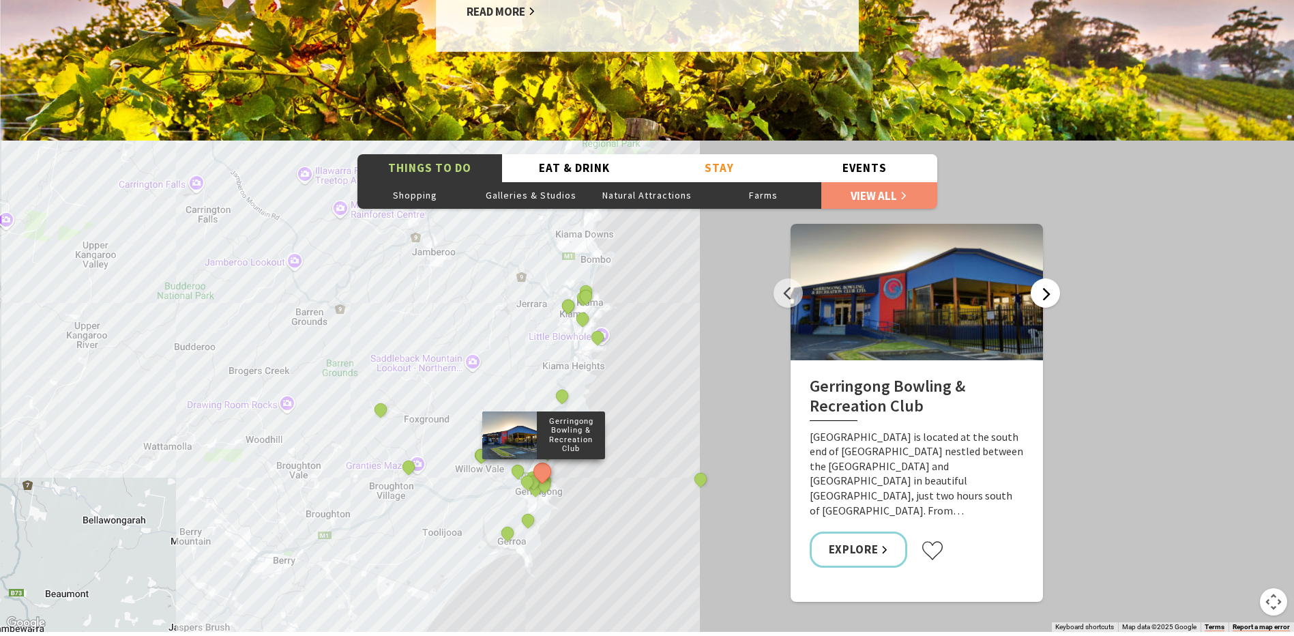
click at [1048, 278] on button "Next" at bounding box center [1045, 292] width 29 height 29
